Goal: Task Accomplishment & Management: Manage account settings

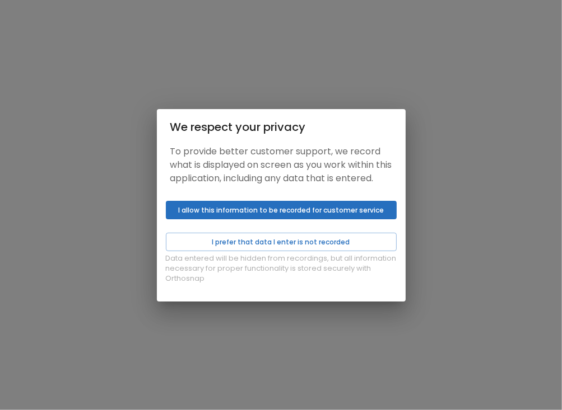
click at [216, 217] on button "I allow this information to be recorded for customer service" at bounding box center [281, 210] width 231 height 18
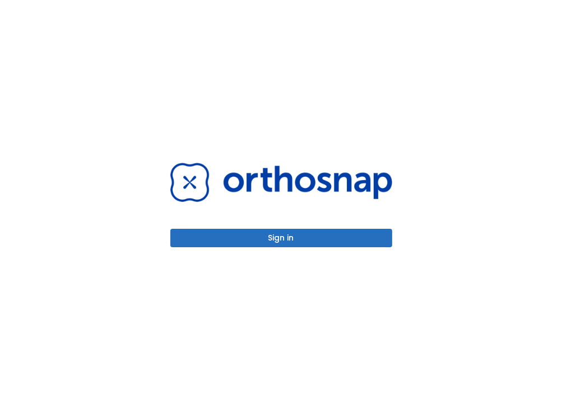
click at [270, 240] on button "Sign in" at bounding box center [281, 238] width 222 height 18
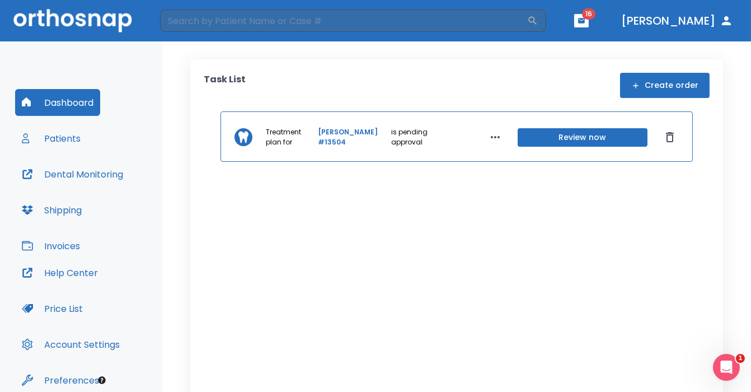
scroll to position [41, 0]
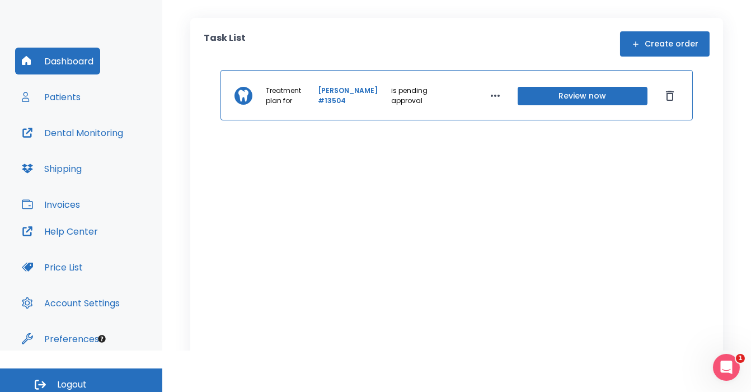
click at [78, 332] on button "Preferences" at bounding box center [60, 338] width 91 height 27
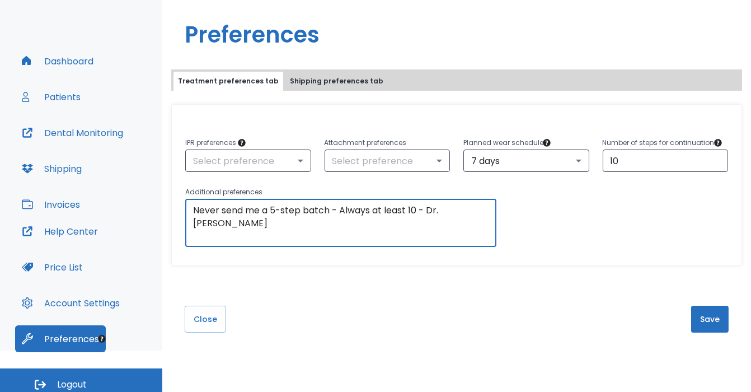
drag, startPoint x: 468, startPoint y: 211, endPoint x: 202, endPoint y: 199, distance: 266.2
click at [202, 199] on div "Never send me a 5-step batch - Always at least 10 - Dr. Alex x ​" at bounding box center [340, 223] width 311 height 48
type textarea "Put every case into centric occlusion. For small cases - I don't want perfectio…"
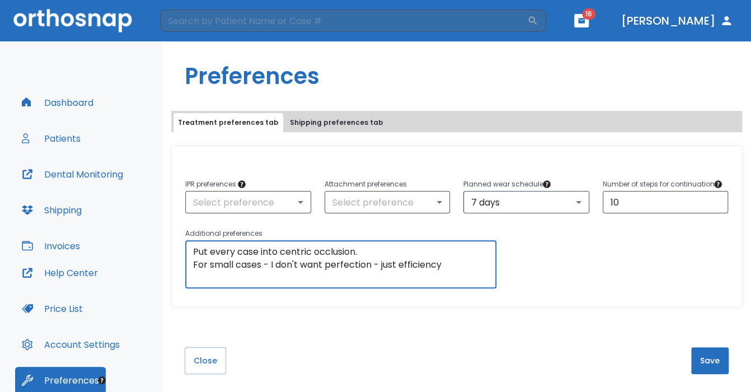
click at [57, 138] on button "Patients" at bounding box center [51, 138] width 72 height 27
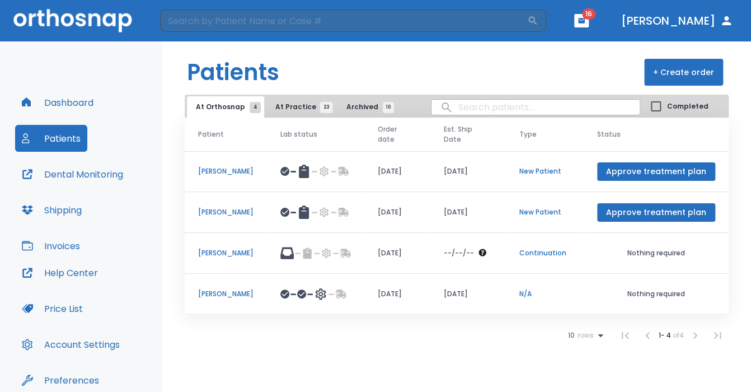
click at [239, 170] on p "[PERSON_NAME]" at bounding box center [225, 171] width 55 height 10
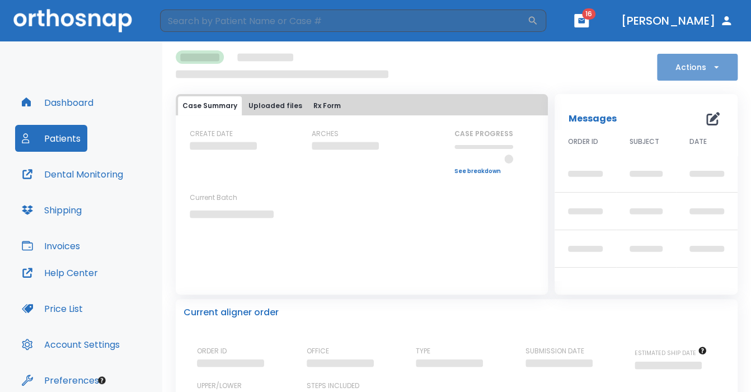
click at [561, 68] on icon "button" at bounding box center [716, 67] width 11 height 11
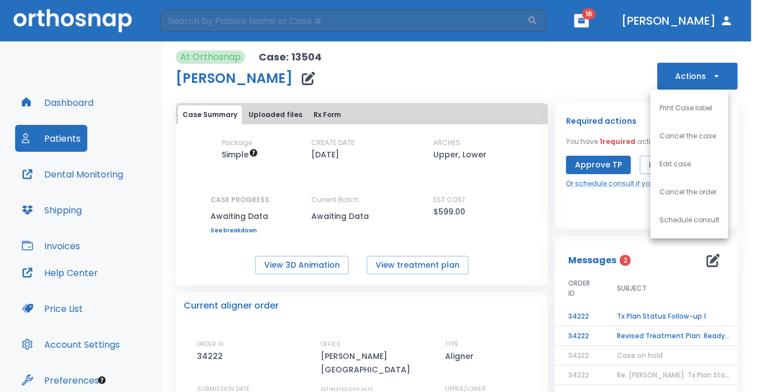
click at [561, 67] on div at bounding box center [379, 196] width 758 height 392
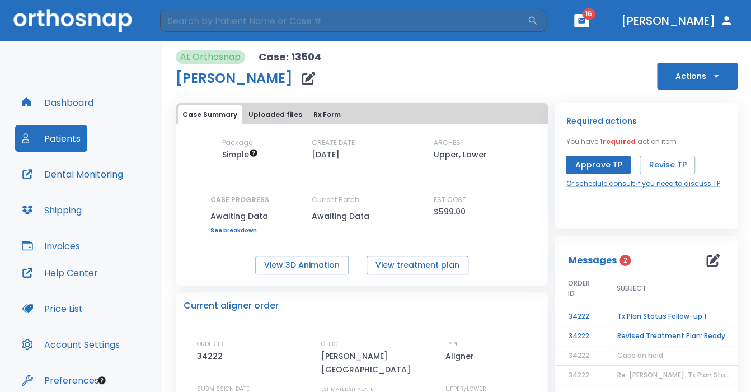
click at [561, 76] on button "Actions" at bounding box center [697, 76] width 81 height 27
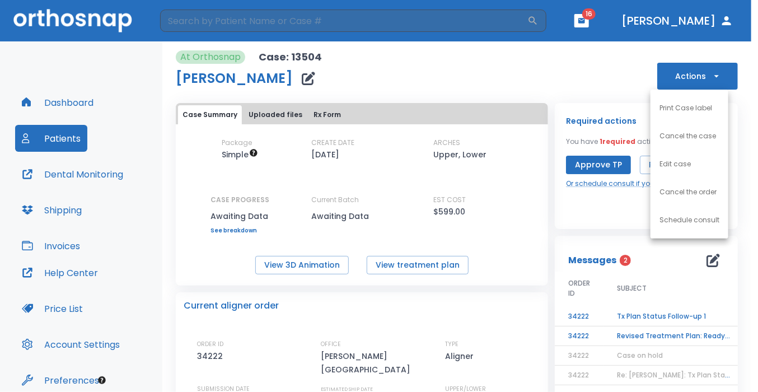
click at [561, 219] on p "Schedule consult" at bounding box center [690, 220] width 60 height 10
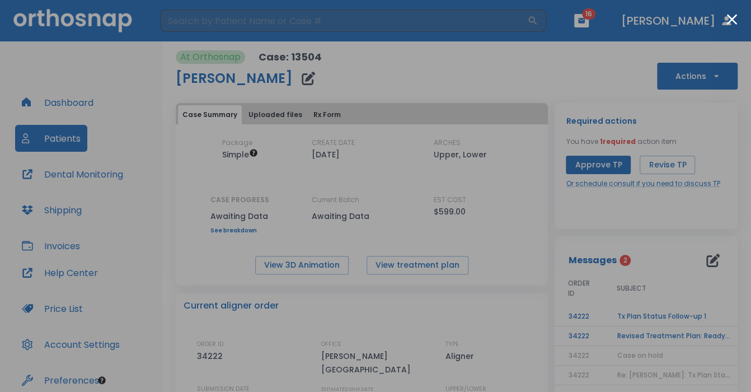
click at [561, 190] on div at bounding box center [375, 196] width 751 height 392
